Goal: Navigation & Orientation: Find specific page/section

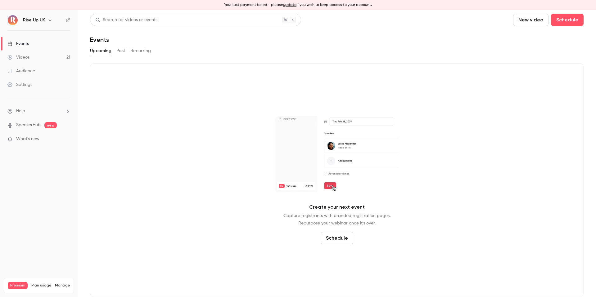
click at [42, 56] on link "Videos 21" at bounding box center [39, 58] width 78 height 14
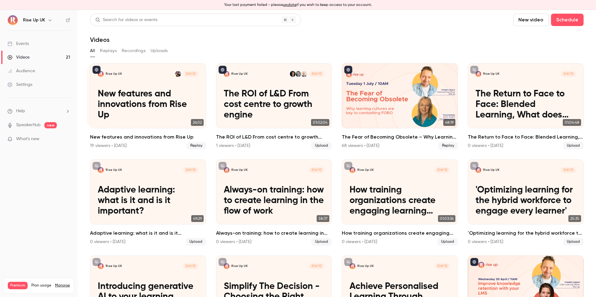
click at [30, 42] on link "Events" at bounding box center [39, 44] width 78 height 14
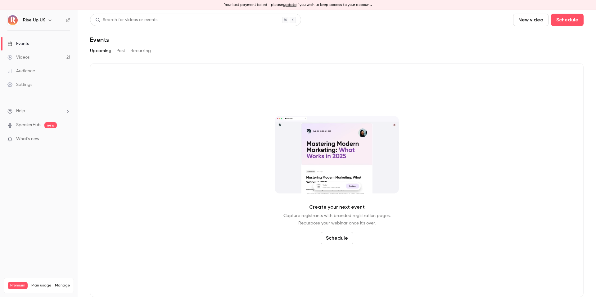
click at [120, 52] on button "Past" at bounding box center [120, 51] width 9 height 10
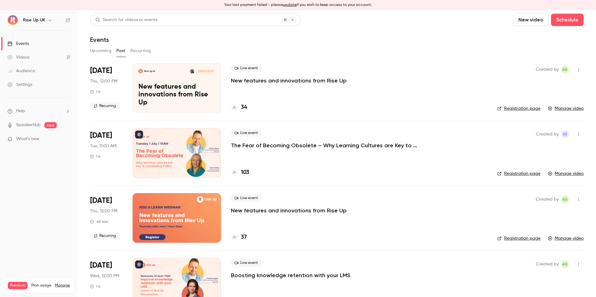
click at [51, 18] on icon "button" at bounding box center [50, 20] width 5 height 5
click at [58, 65] on div "Switch channel 2" at bounding box center [55, 67] width 64 height 7
click at [53, 64] on div "Rise Up FR" at bounding box center [58, 62] width 71 height 6
